Goal: Information Seeking & Learning: Learn about a topic

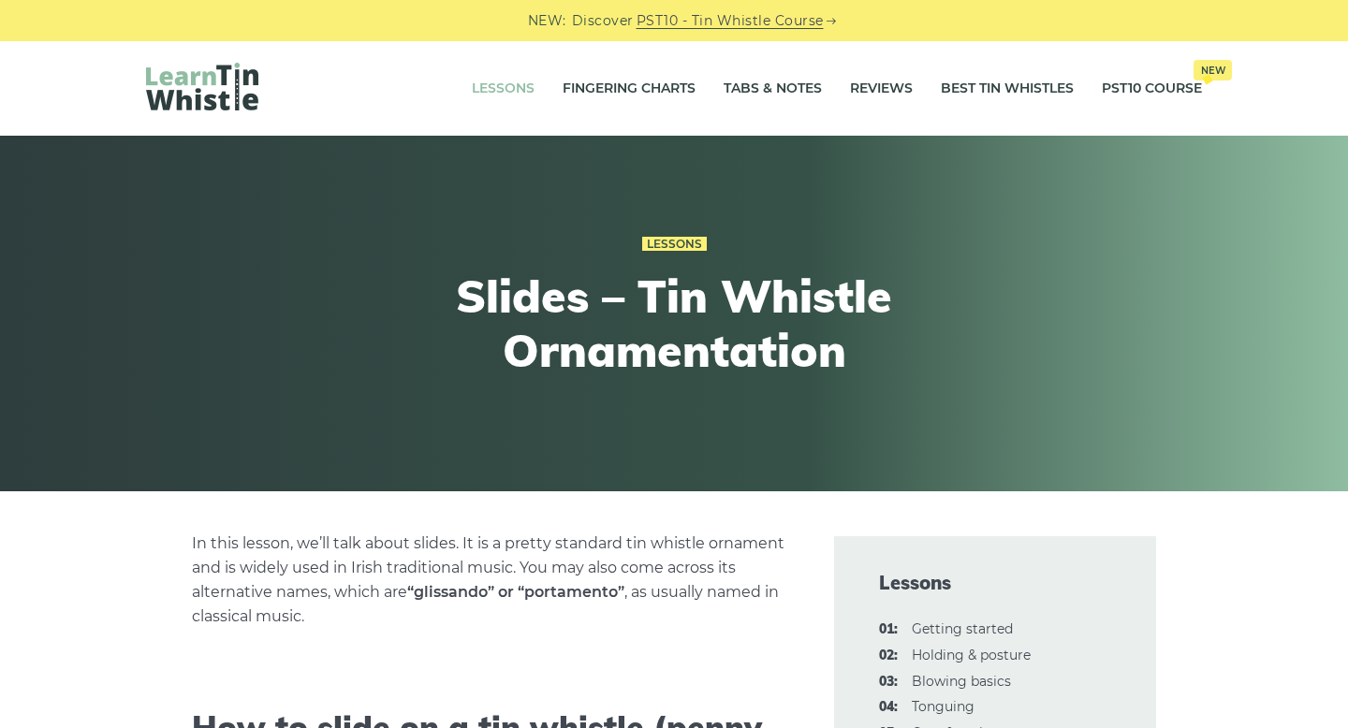
click at [507, 91] on link "Lessons" at bounding box center [503, 89] width 63 height 47
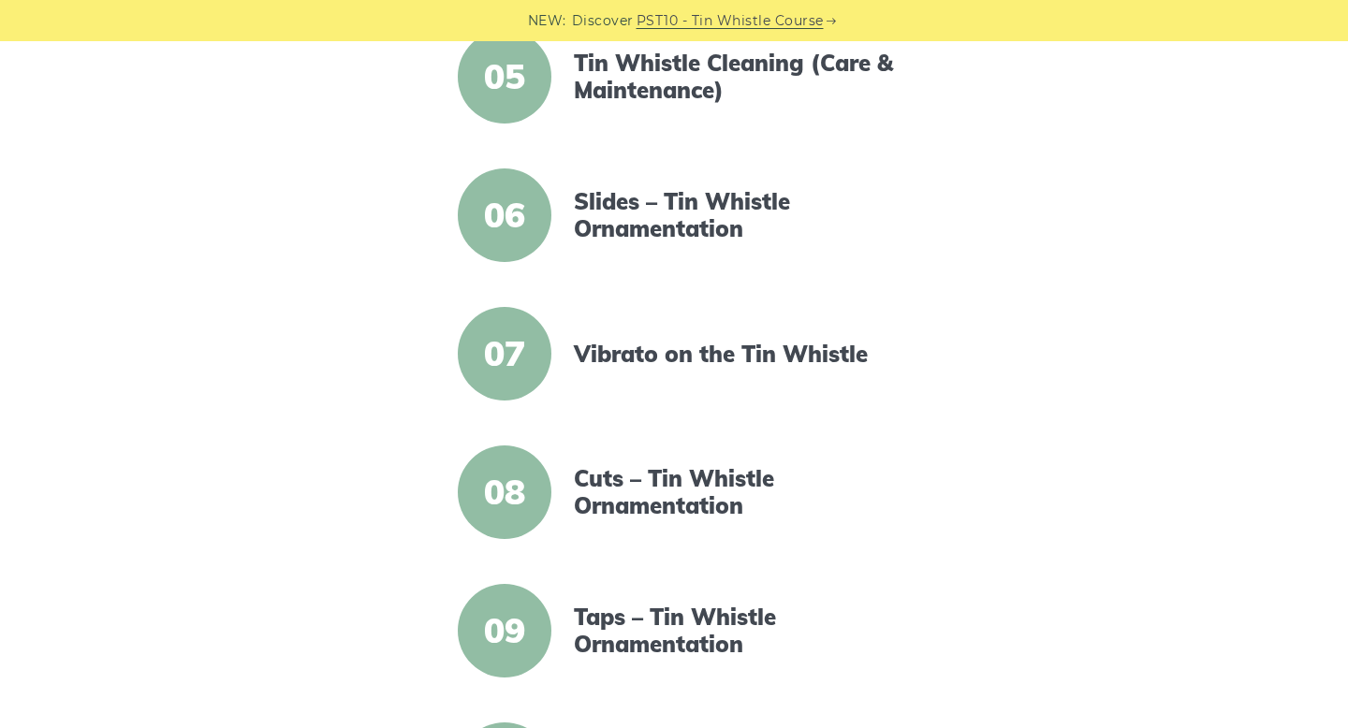
scroll to position [1052, 0]
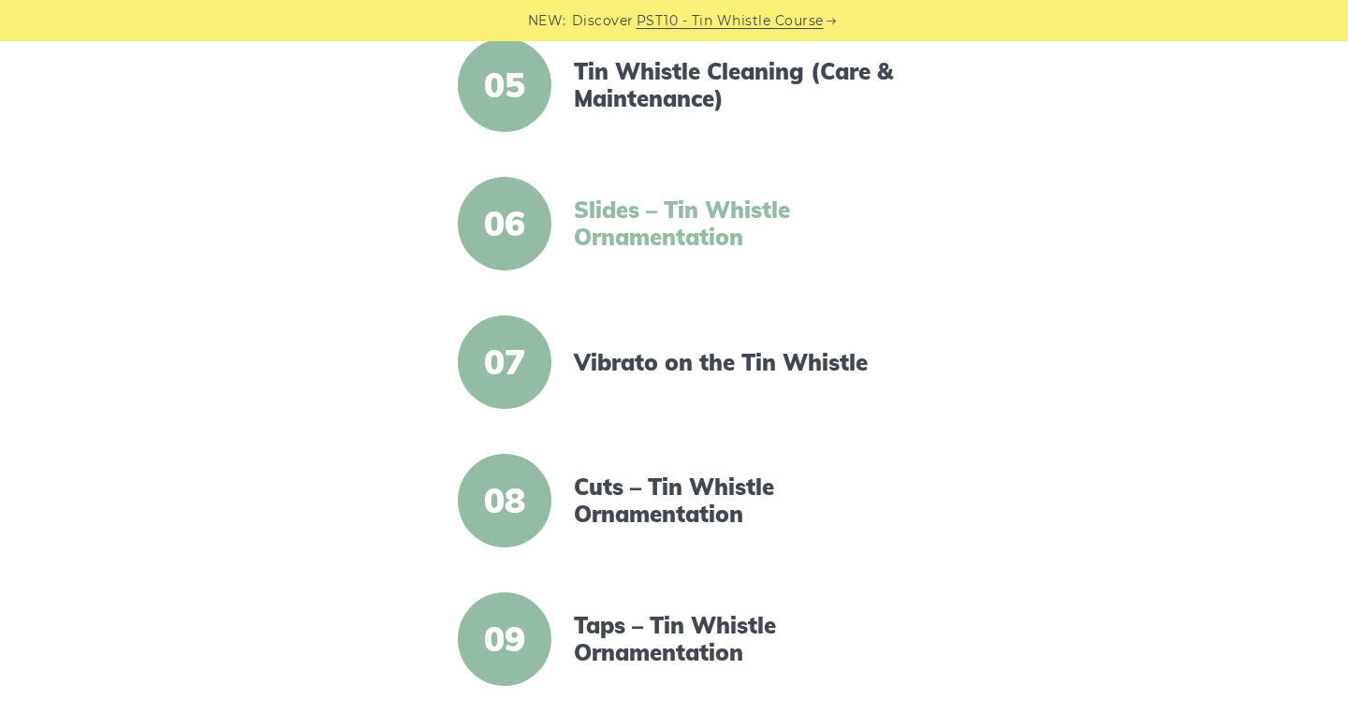
click at [629, 220] on link "Slides – Tin Whistle Ornamentation" at bounding box center [735, 224] width 322 height 54
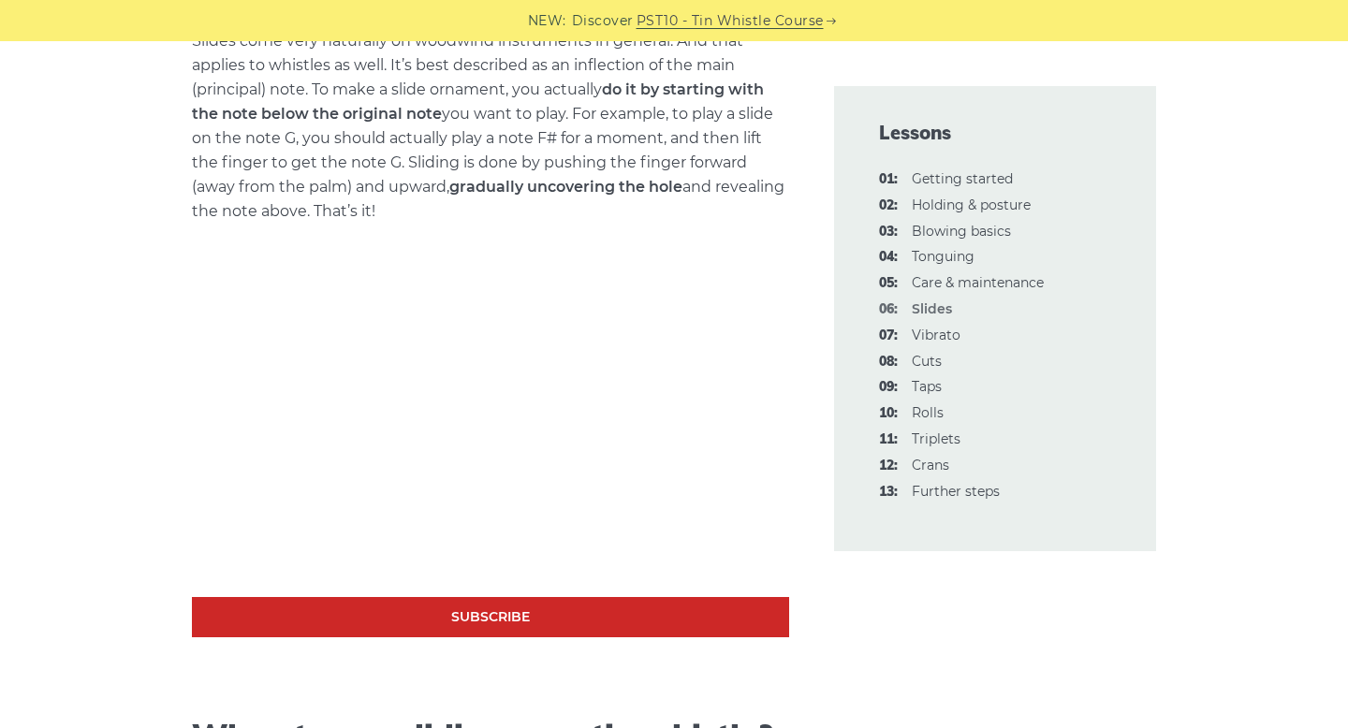
scroll to position [790, 0]
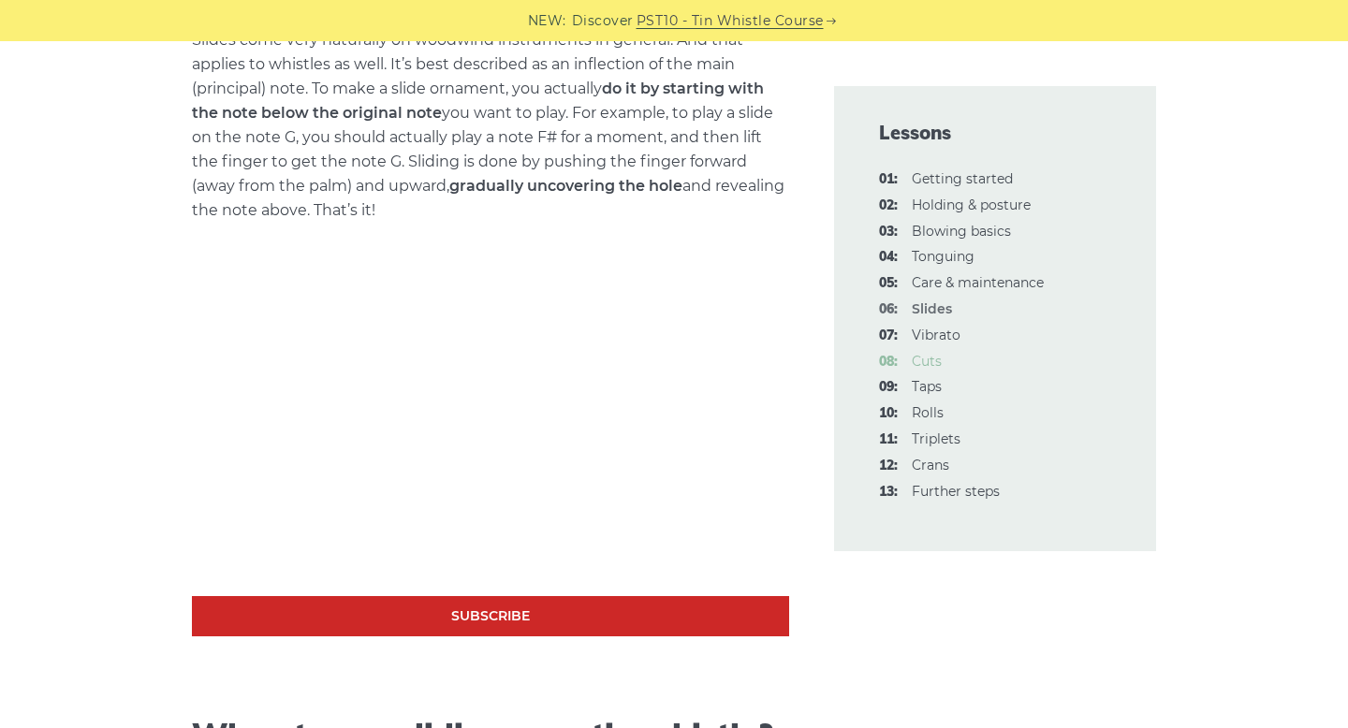
click at [920, 359] on link "08: Cuts" at bounding box center [927, 361] width 30 height 17
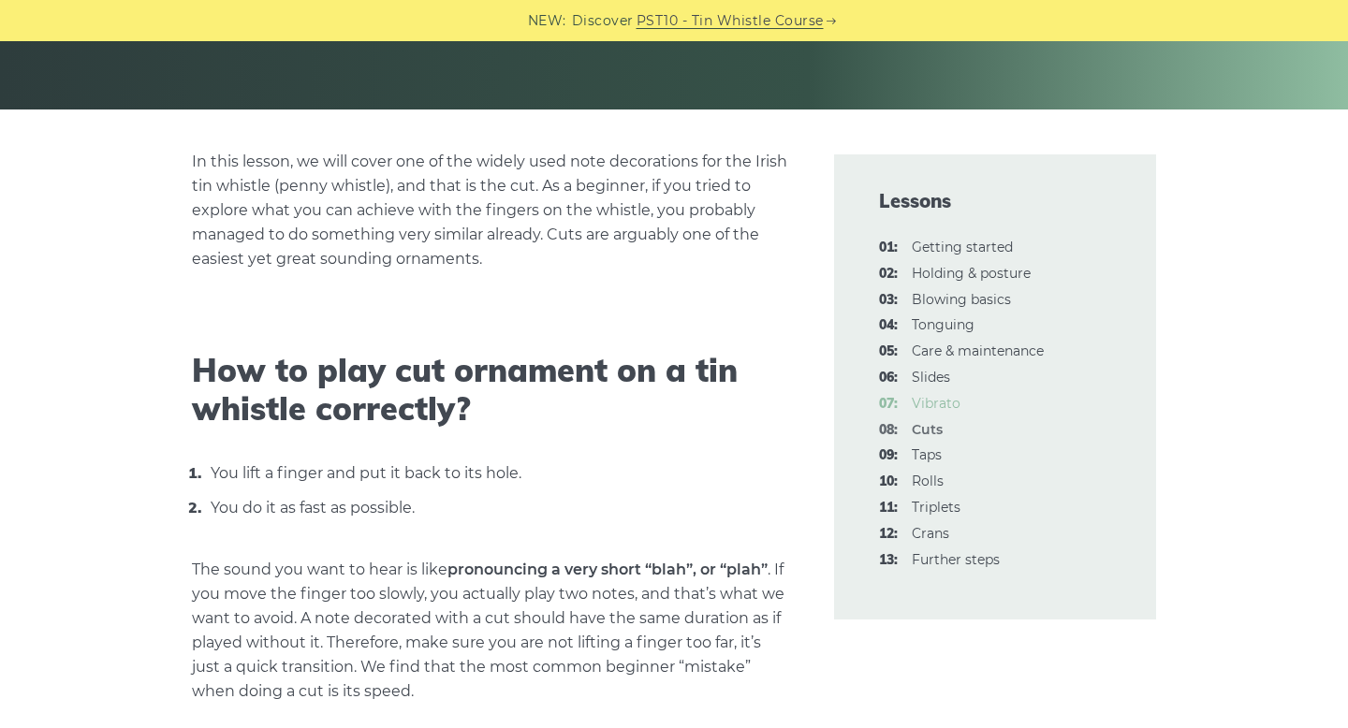
click at [948, 407] on link "07: Vibrato" at bounding box center [936, 403] width 49 height 17
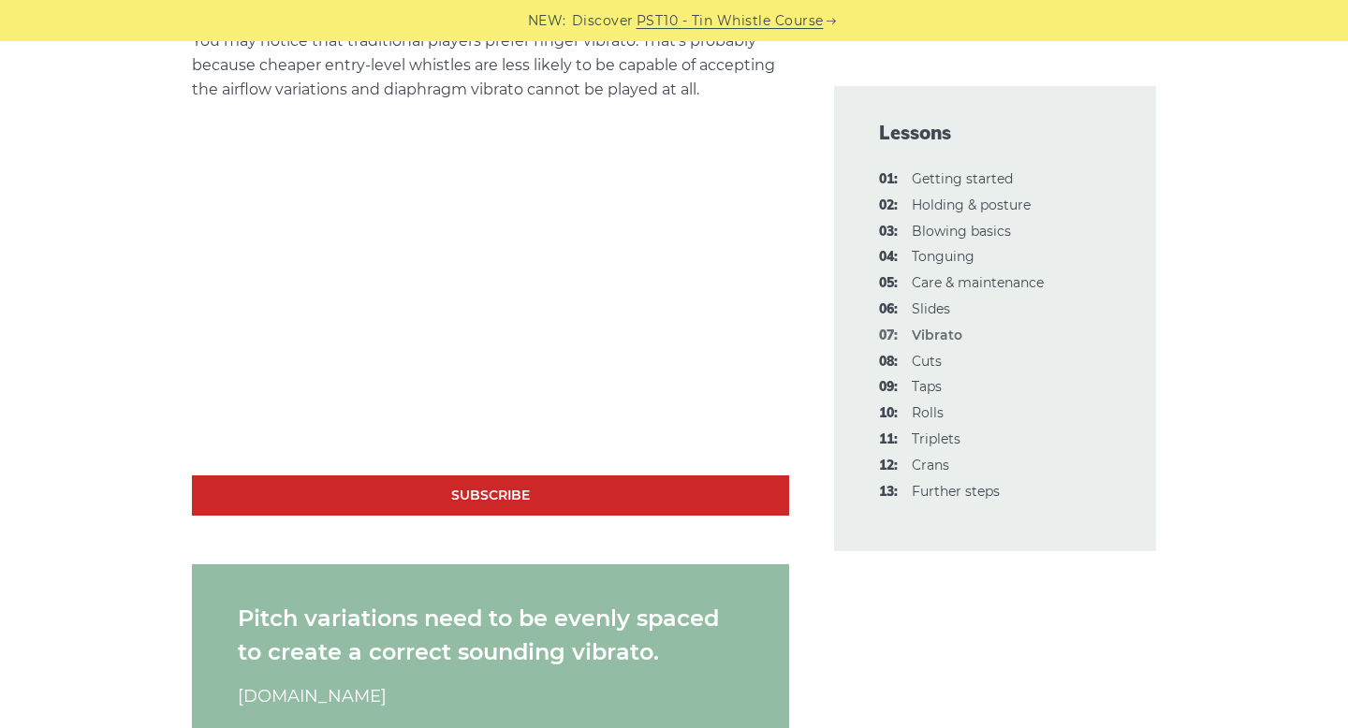
scroll to position [1922, 0]
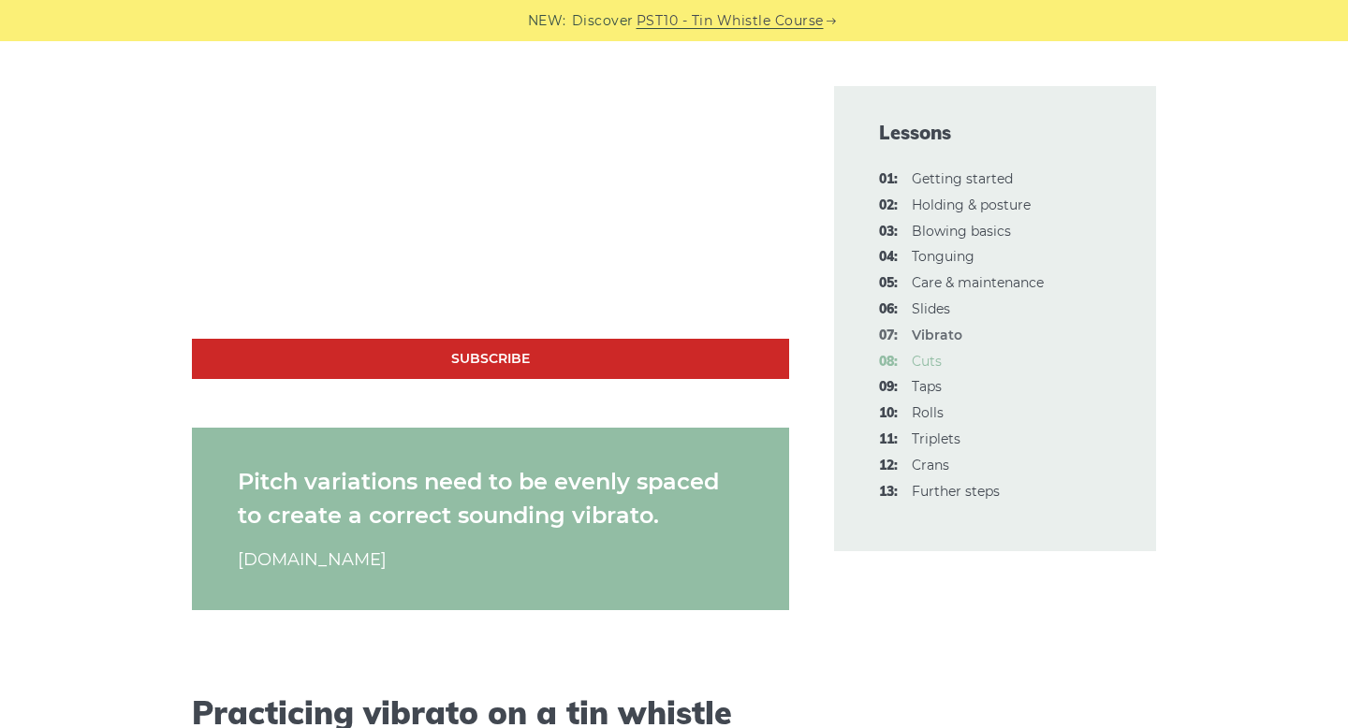
click at [921, 368] on link "08: Cuts" at bounding box center [927, 361] width 30 height 17
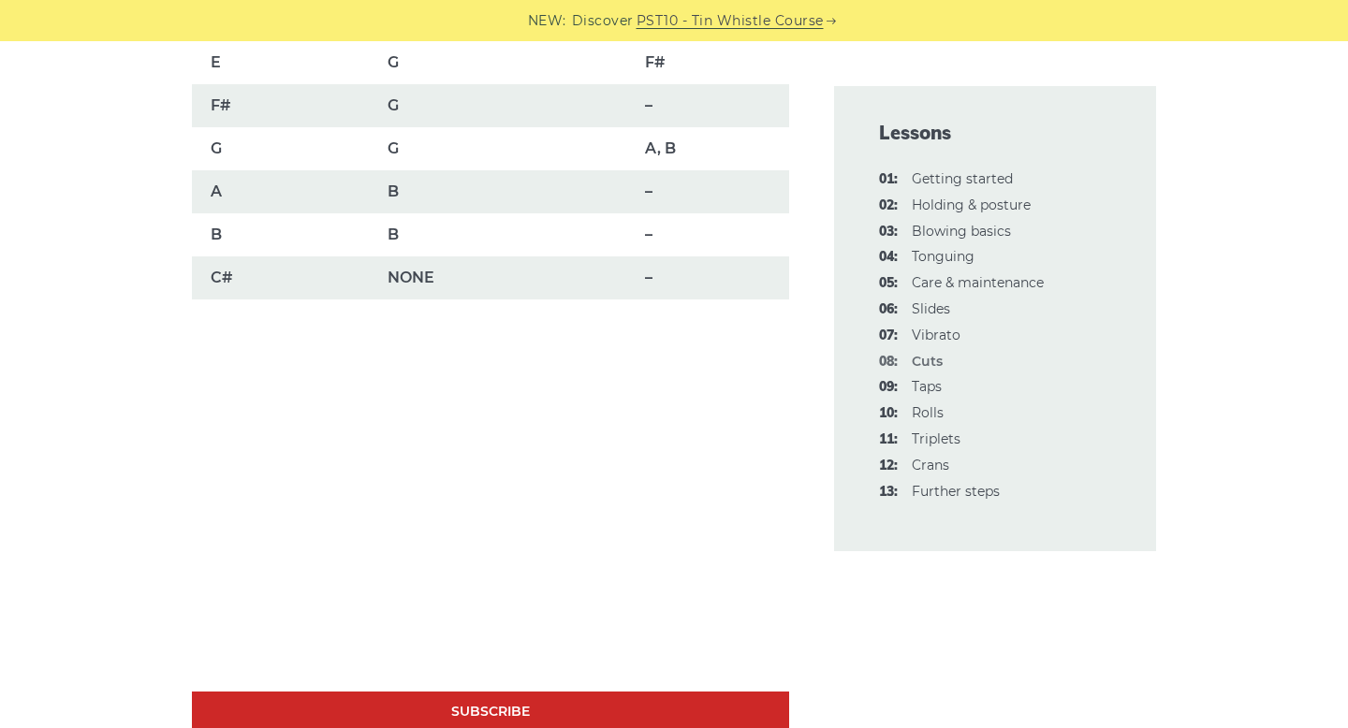
scroll to position [1553, 0]
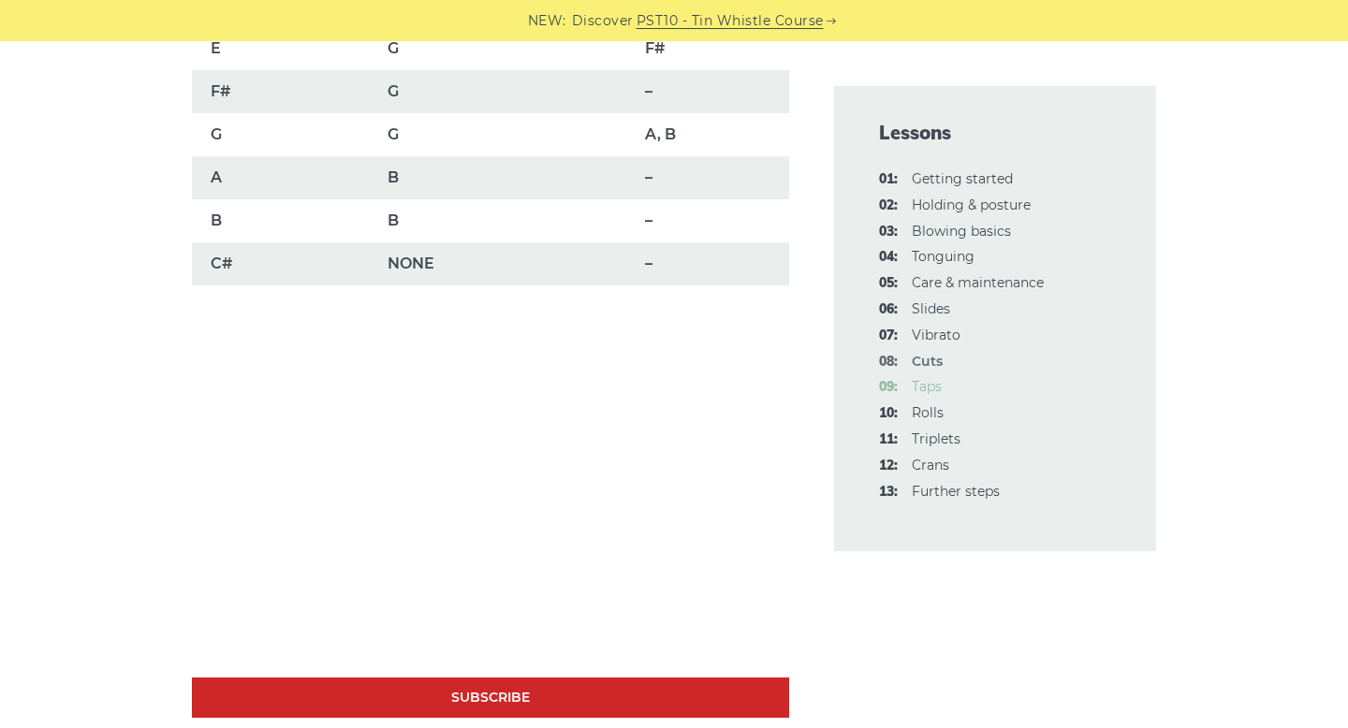
click at [938, 394] on link "09: Taps" at bounding box center [927, 386] width 30 height 17
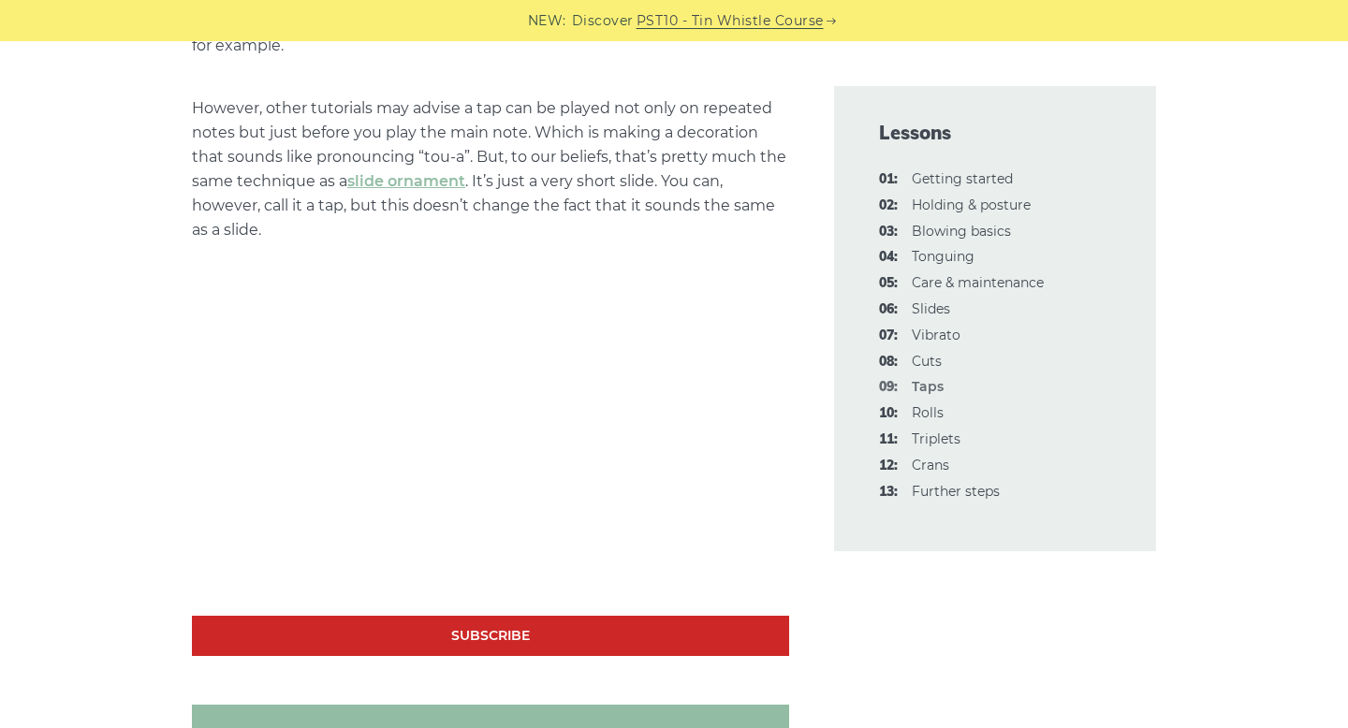
scroll to position [1205, 0]
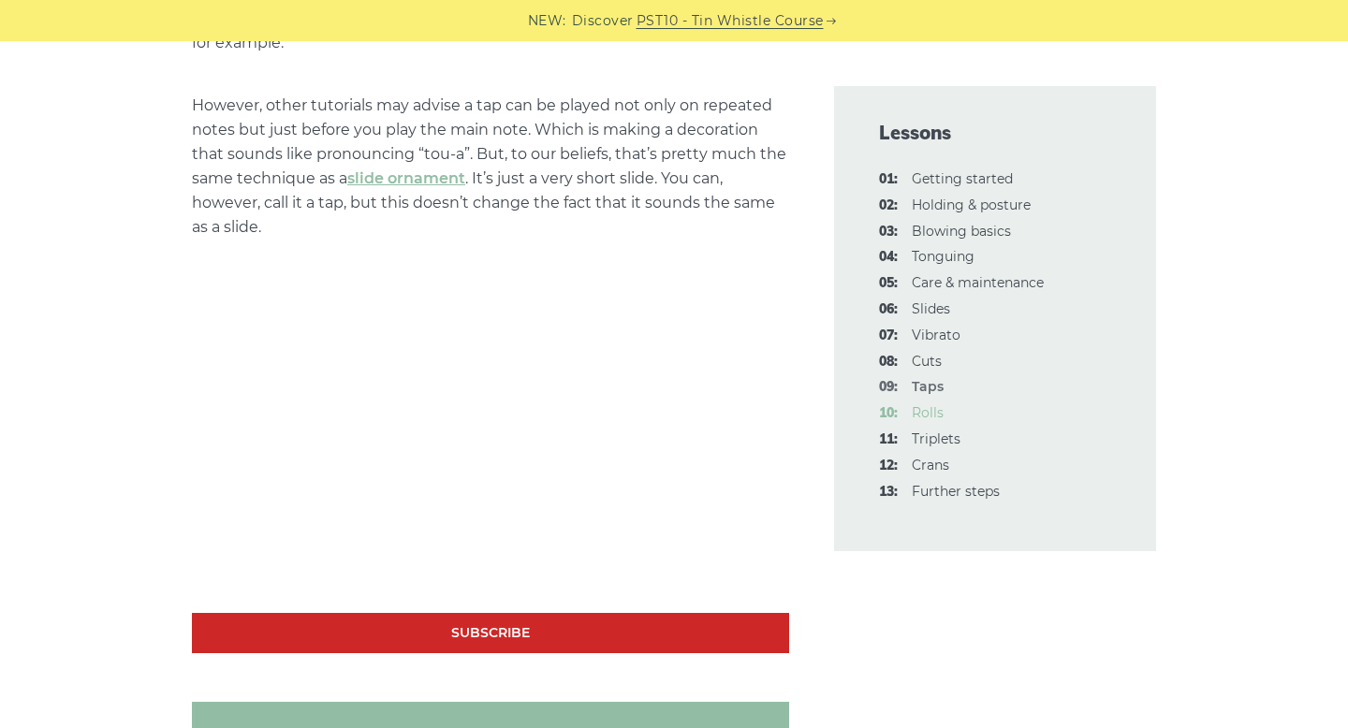
click at [933, 415] on link "10: Rolls" at bounding box center [928, 412] width 32 height 17
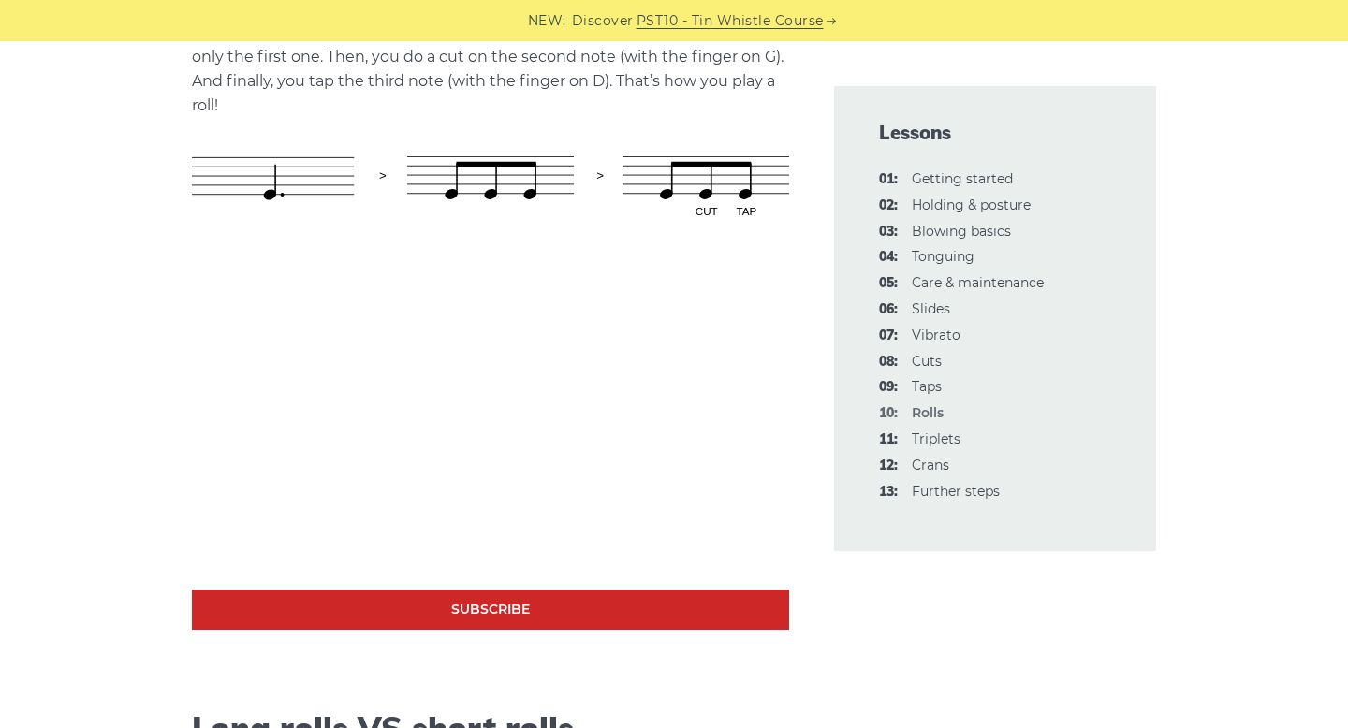
scroll to position [1149, 0]
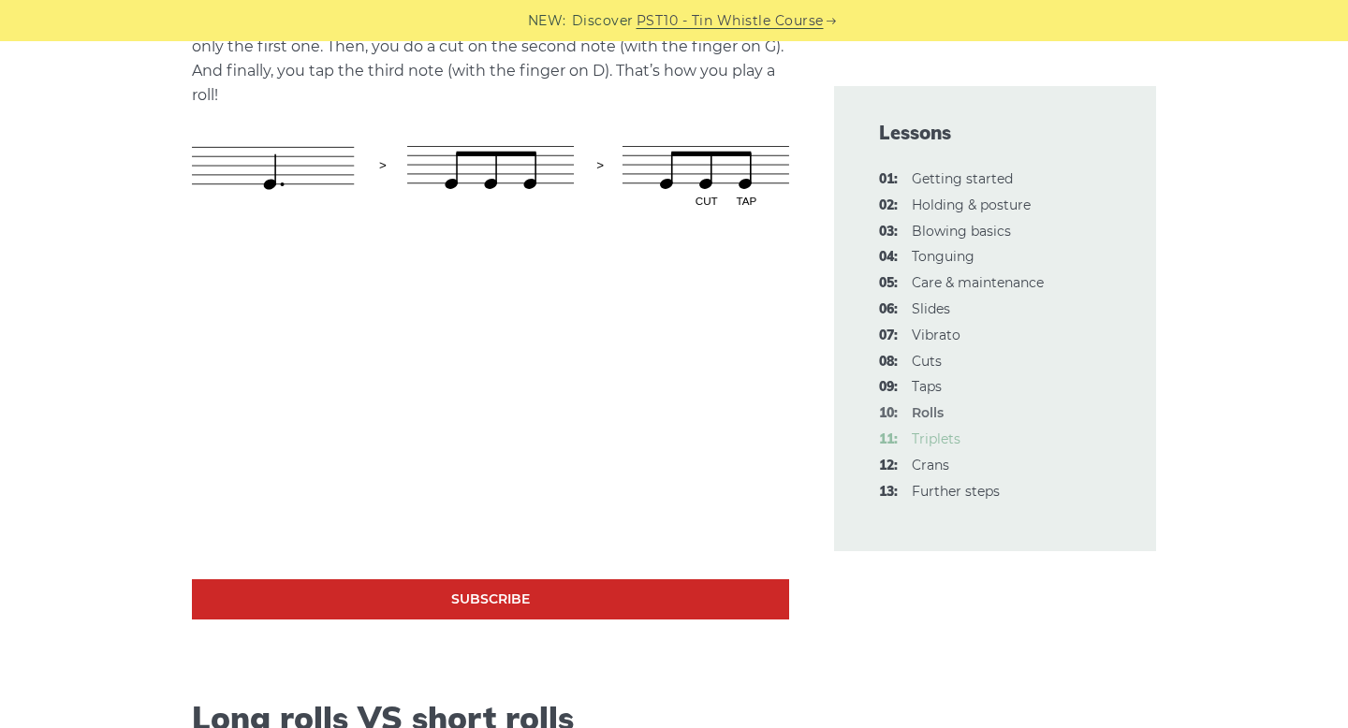
click at [933, 433] on link "11: Triplets" at bounding box center [936, 439] width 49 height 17
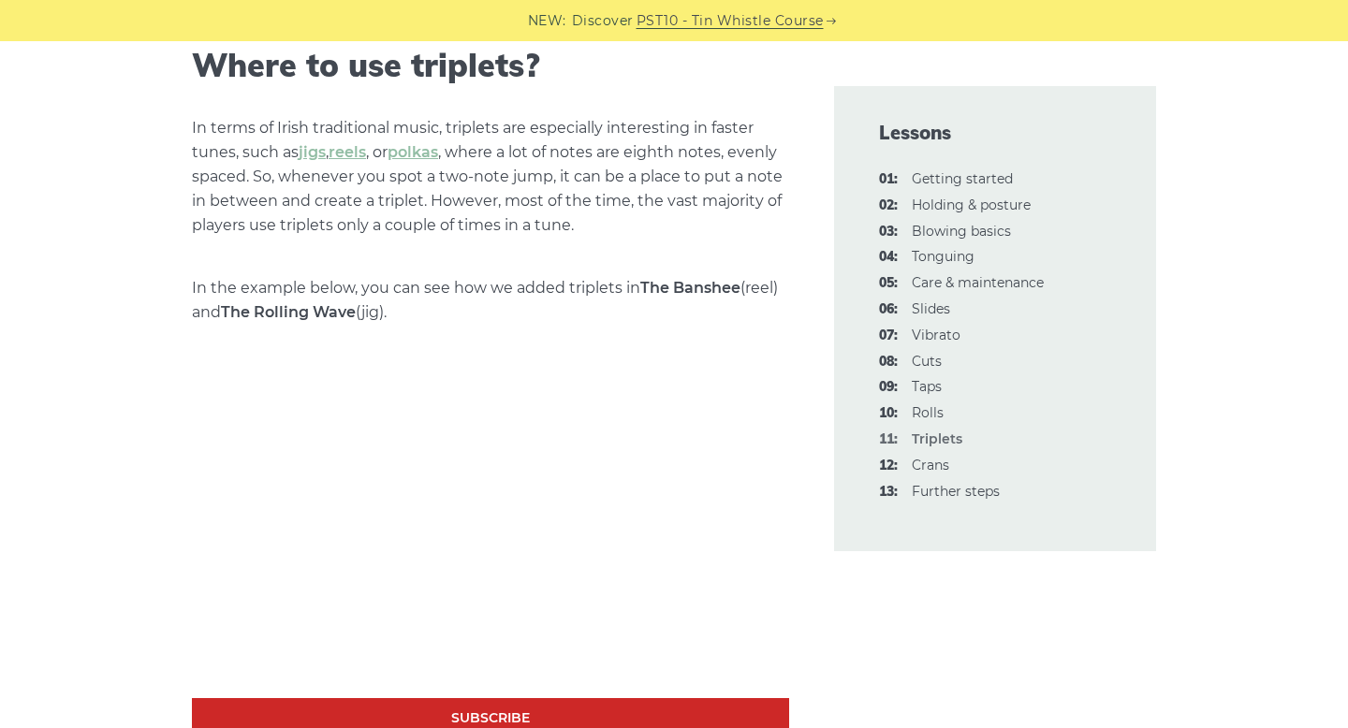
scroll to position [1696, 0]
click at [932, 460] on link "12: Crans" at bounding box center [930, 465] width 37 height 17
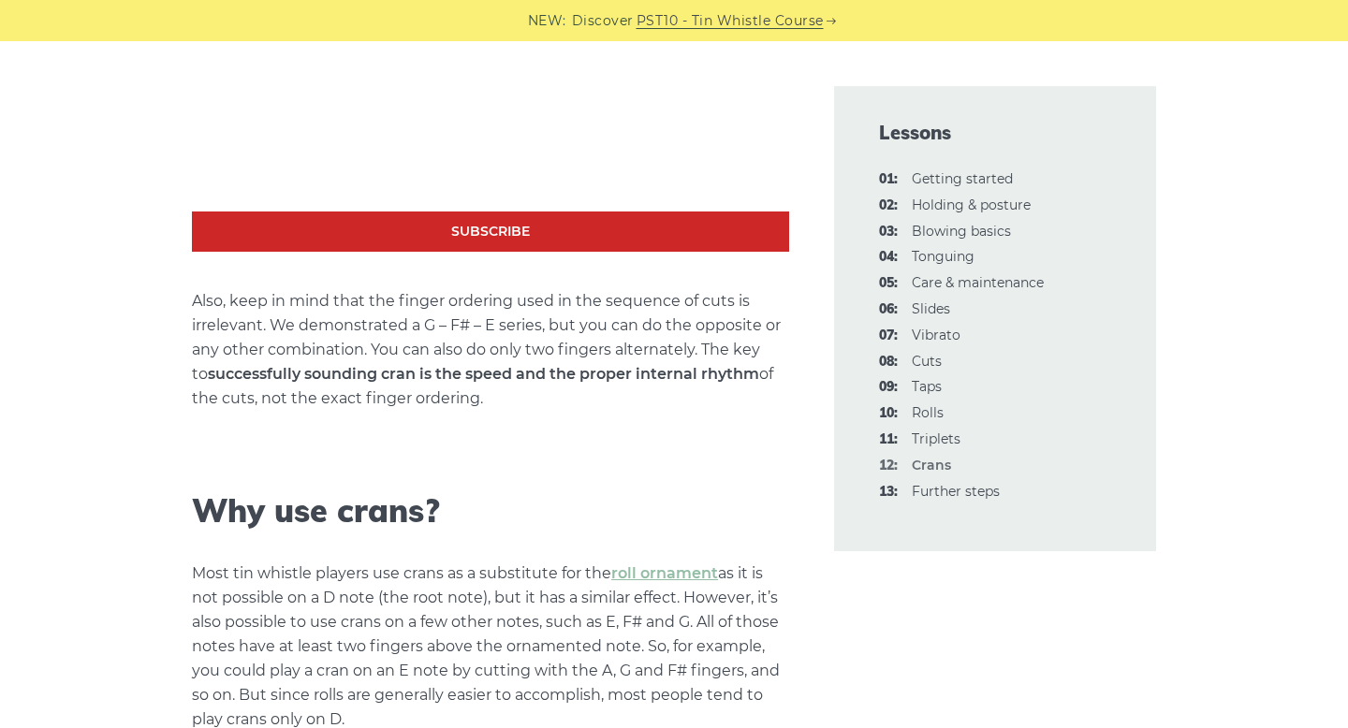
scroll to position [1218, 0]
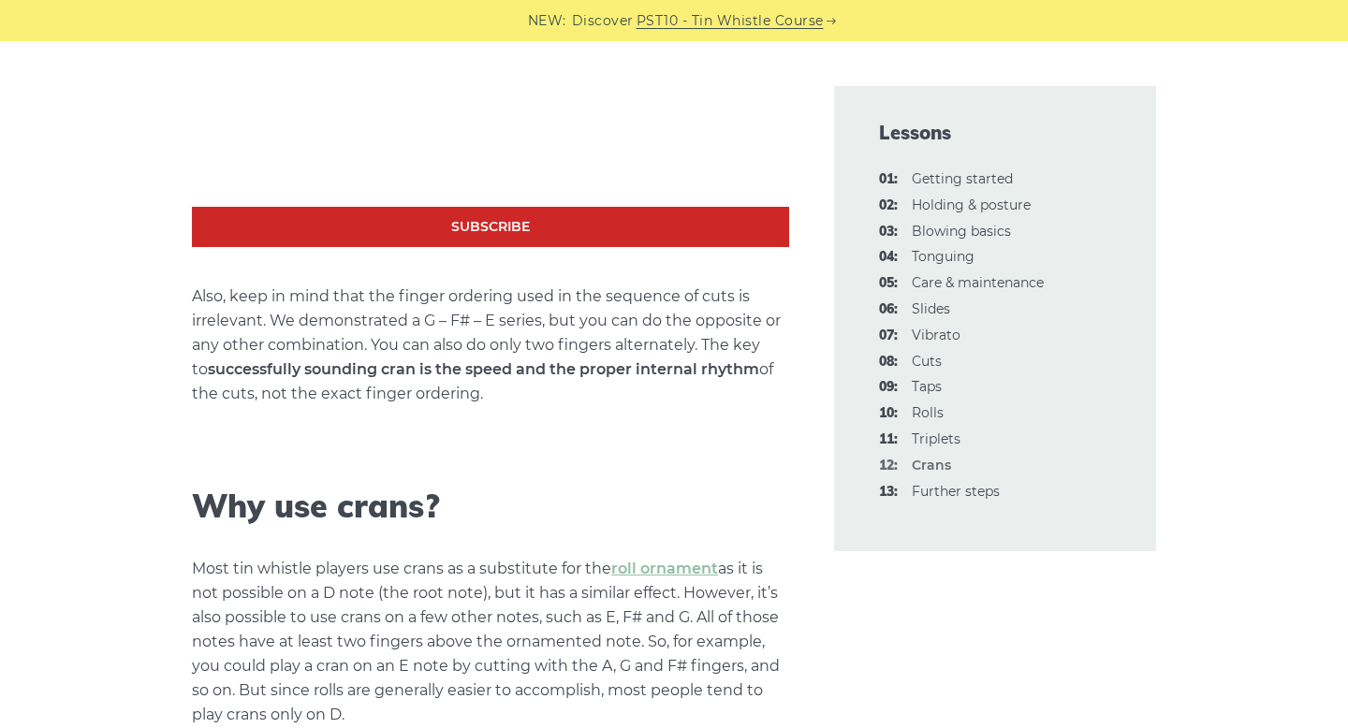
click at [495, 213] on link "Subscribe" at bounding box center [490, 227] width 597 height 40
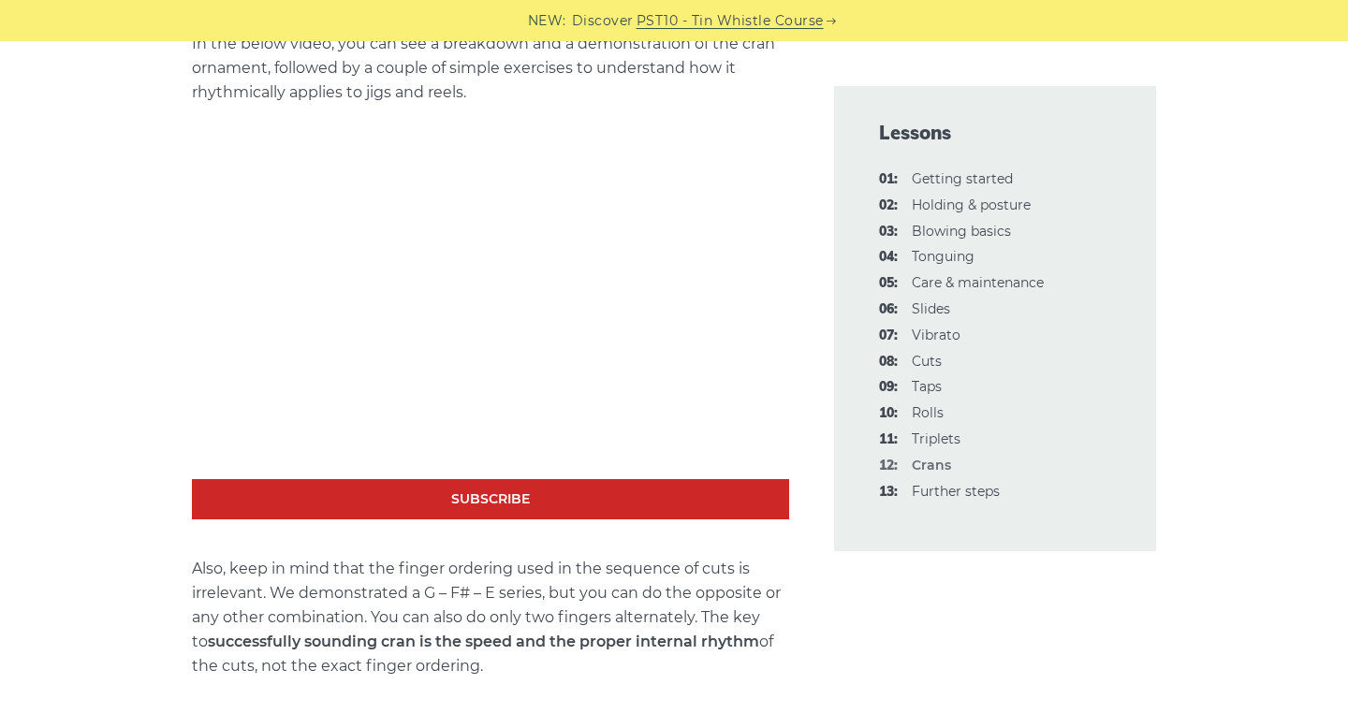
scroll to position [938, 0]
